Goal: Use online tool/utility: Use online tool/utility

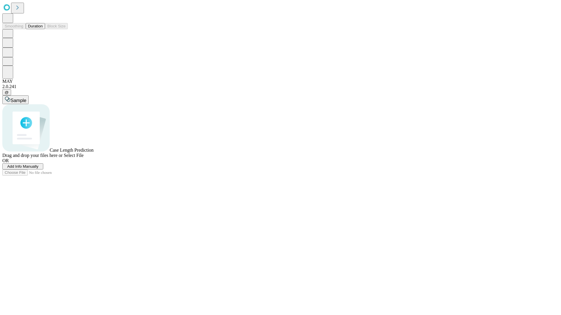
click at [84, 158] on span "Select File" at bounding box center [74, 155] width 20 height 5
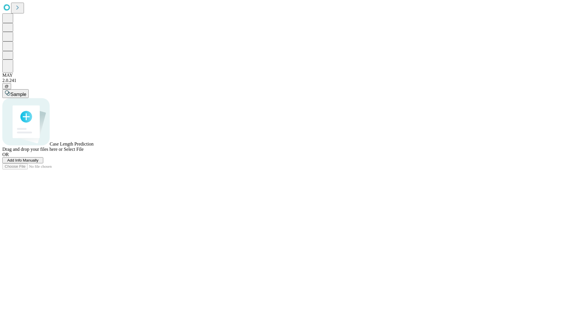
click at [84, 152] on span "Select File" at bounding box center [74, 149] width 20 height 5
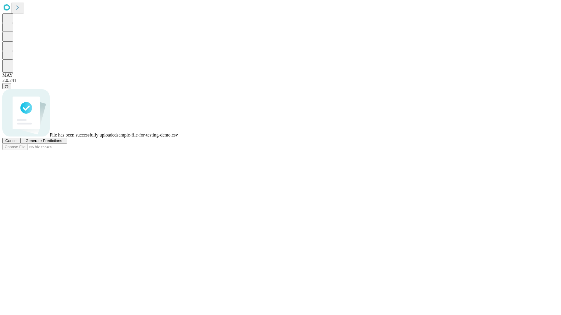
click at [62, 143] on span "Generate Predictions" at bounding box center [43, 141] width 37 height 4
